Goal: Transaction & Acquisition: Purchase product/service

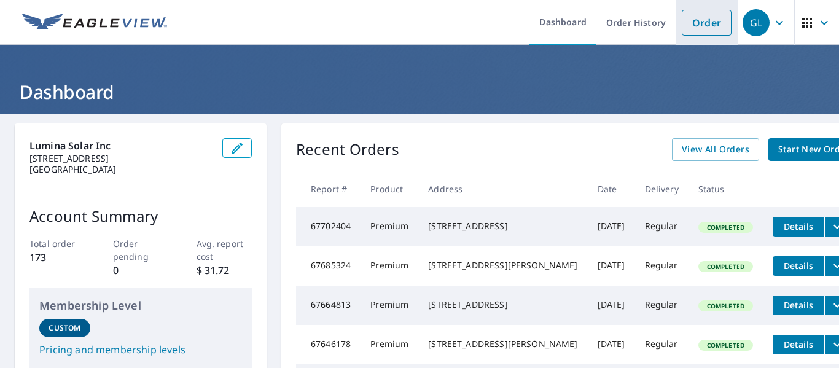
click at [690, 21] on link "Order" at bounding box center [707, 23] width 50 height 26
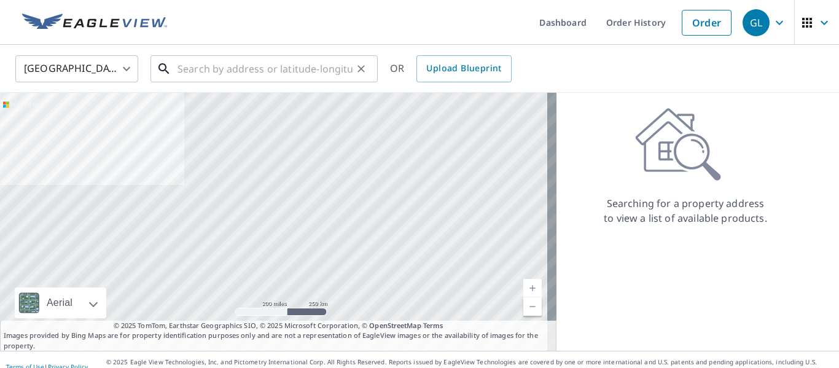
click at [270, 77] on input "text" at bounding box center [264, 69] width 175 height 34
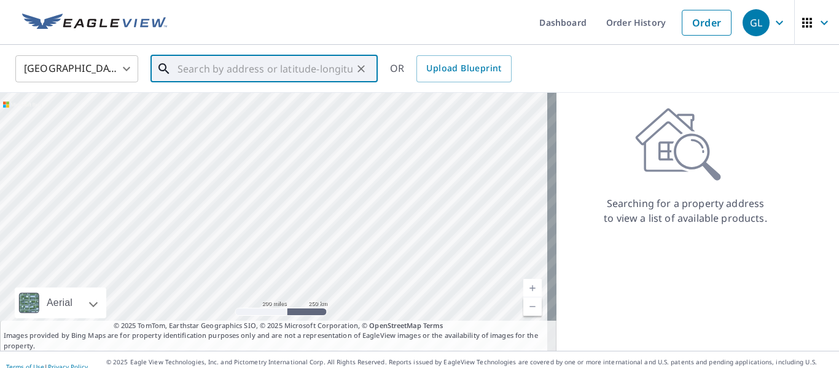
paste input "[STREET_ADDRESS][PERSON_NAME]"
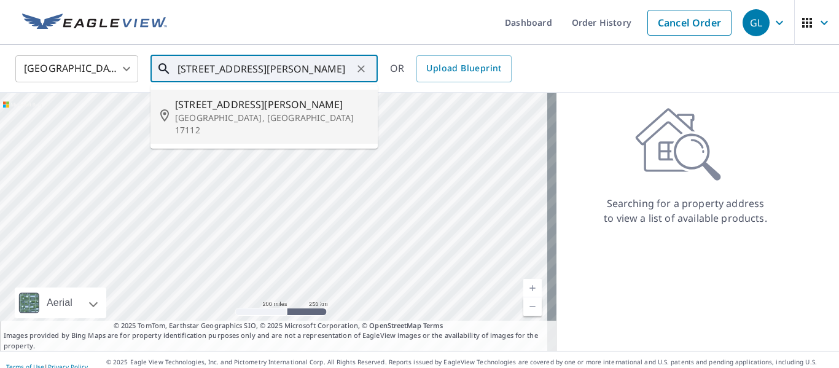
click at [273, 106] on span "[STREET_ADDRESS][PERSON_NAME]" at bounding box center [271, 104] width 193 height 15
type input "[STREET_ADDRESS][PERSON_NAME]"
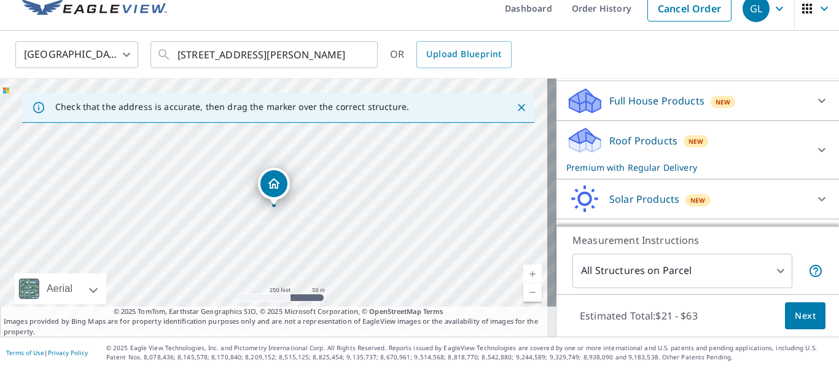
scroll to position [96, 0]
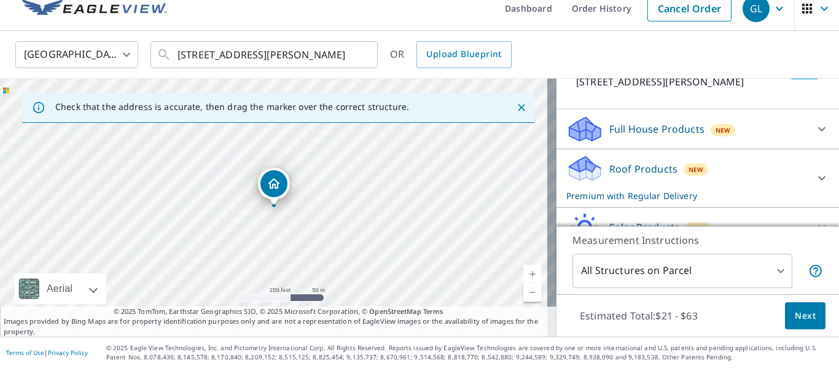
click at [818, 179] on icon at bounding box center [821, 178] width 7 height 4
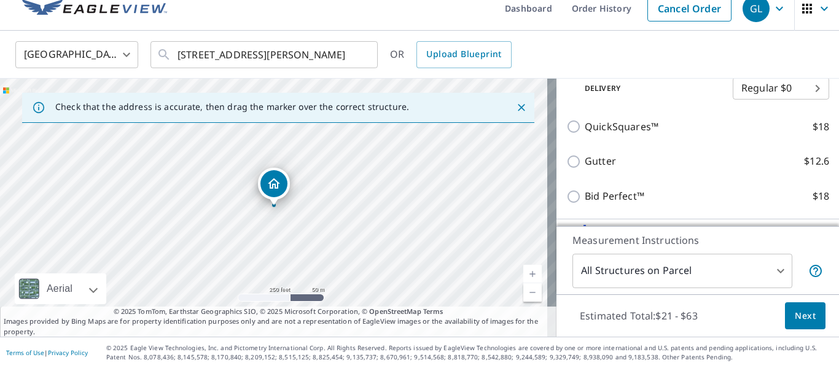
scroll to position [281, 0]
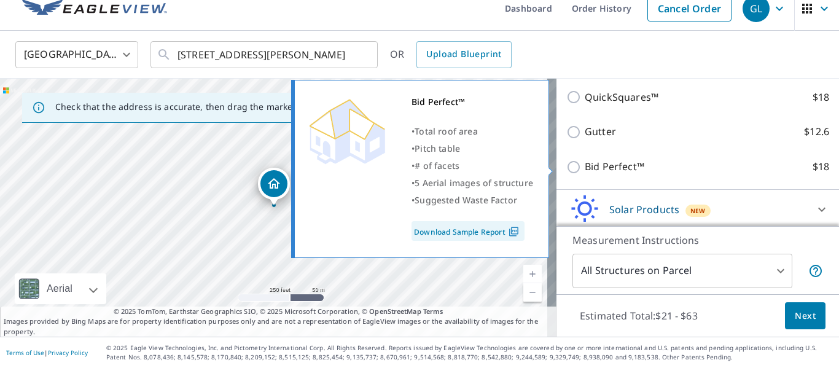
click at [612, 168] on p "Bid Perfect™" at bounding box center [615, 166] width 60 height 15
click at [585, 168] on input "Bid Perfect™ $18" at bounding box center [575, 167] width 18 height 15
checkbox input "true"
type input "1"
checkbox input "false"
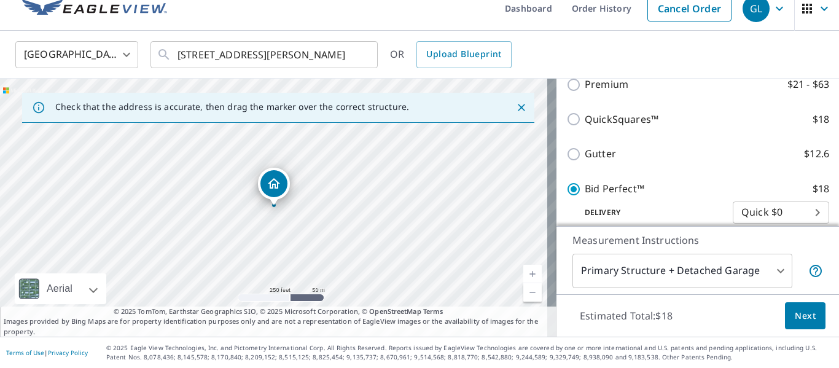
scroll to position [158, 0]
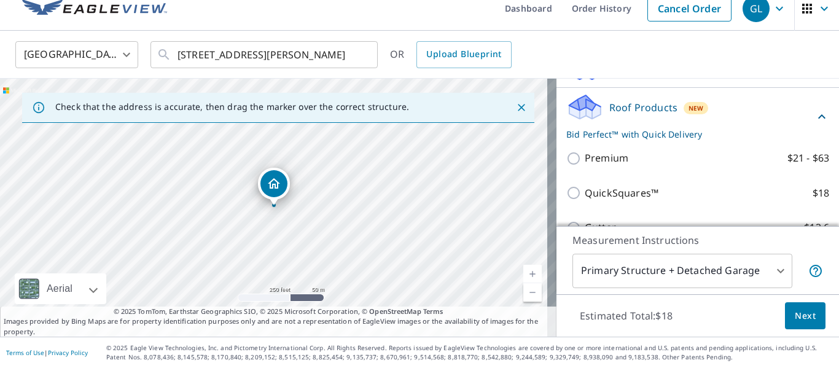
click at [809, 317] on button "Next" at bounding box center [805, 316] width 41 height 28
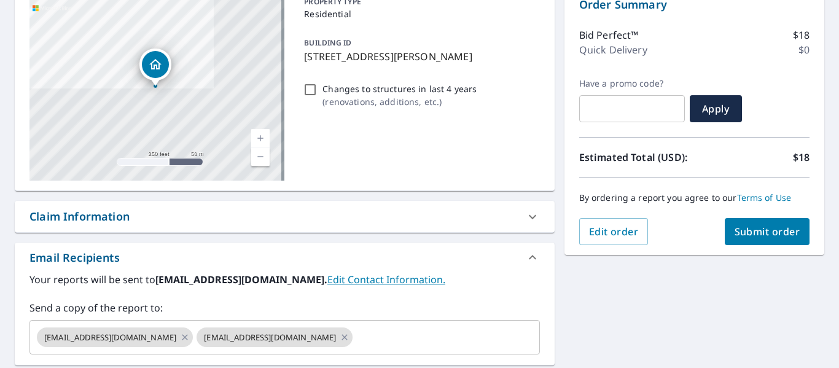
scroll to position [198, 0]
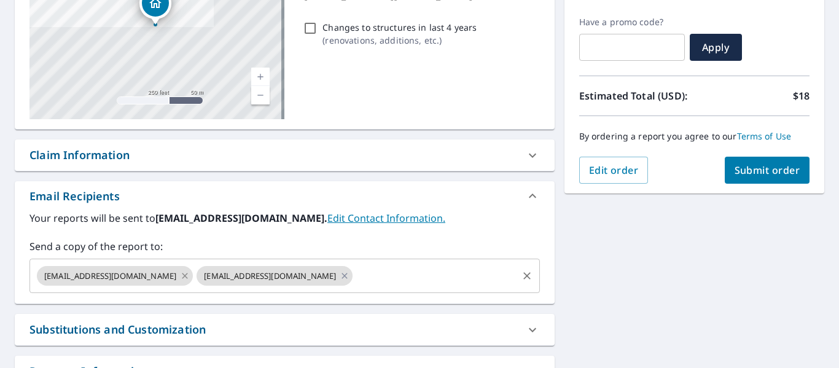
click at [180, 277] on icon at bounding box center [185, 276] width 10 height 14
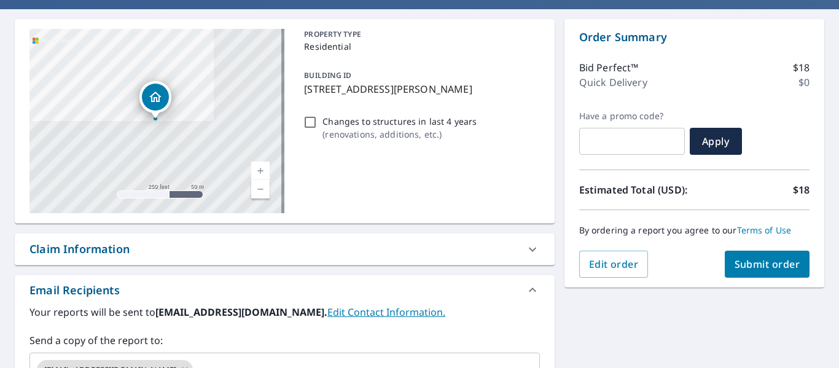
scroll to position [76, 0]
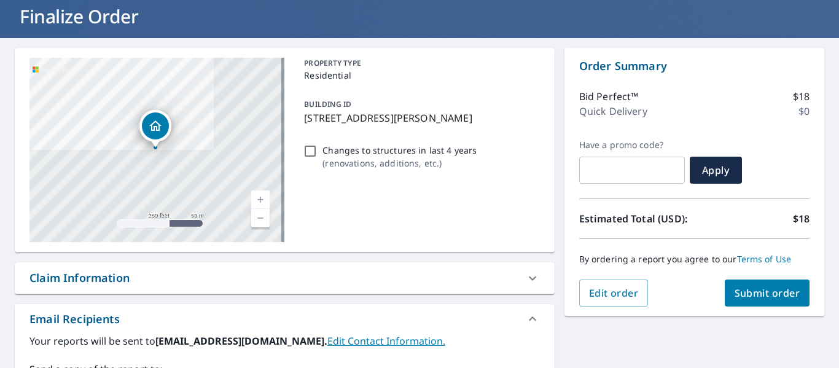
click at [760, 289] on span "Submit order" at bounding box center [767, 293] width 66 height 14
